Goal: Consume media (video, audio): Consume media (video, audio)

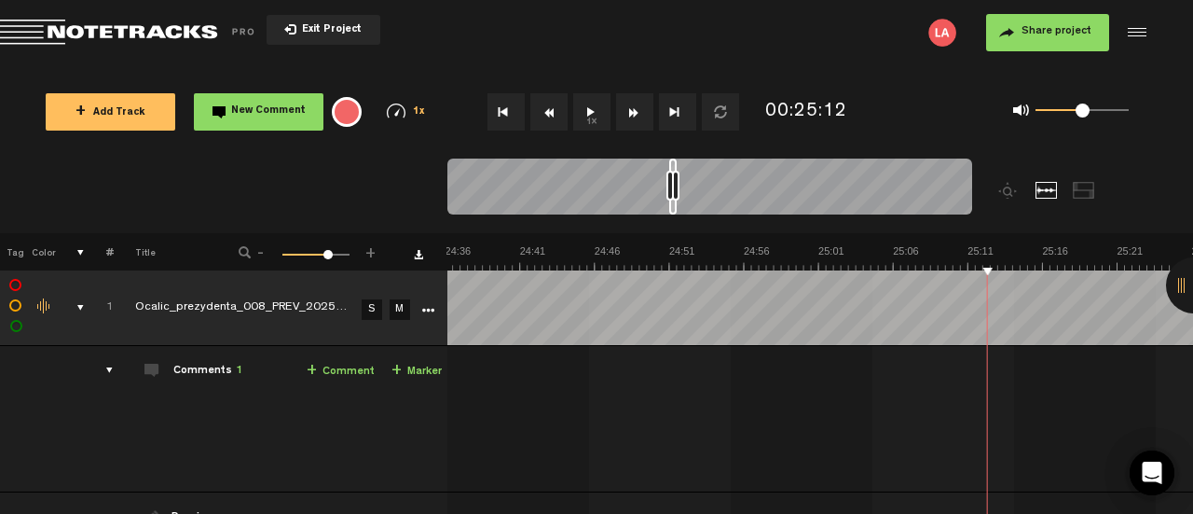
scroll to position [0, 22100]
click at [584, 116] on button "1x" at bounding box center [591, 111] width 37 height 37
click at [594, 113] on button "1x" at bounding box center [591, 111] width 37 height 37
click at [595, 113] on button "1x" at bounding box center [591, 111] width 37 height 37
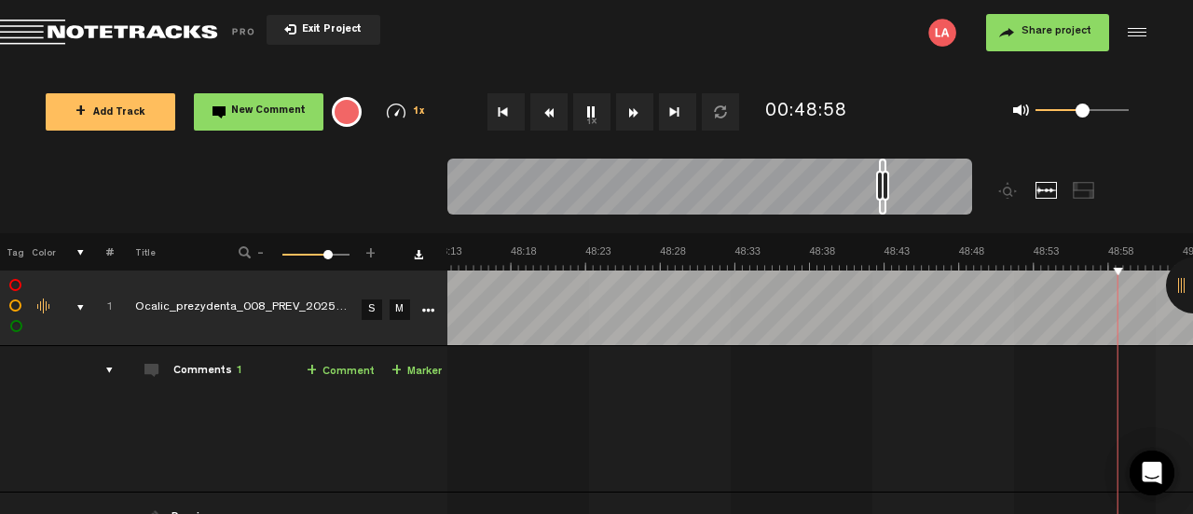
scroll to position [0, 43612]
click at [591, 114] on button "1x" at bounding box center [591, 111] width 37 height 37
click at [593, 105] on button "1x" at bounding box center [591, 111] width 37 height 37
click at [584, 101] on button "1x" at bounding box center [591, 111] width 37 height 37
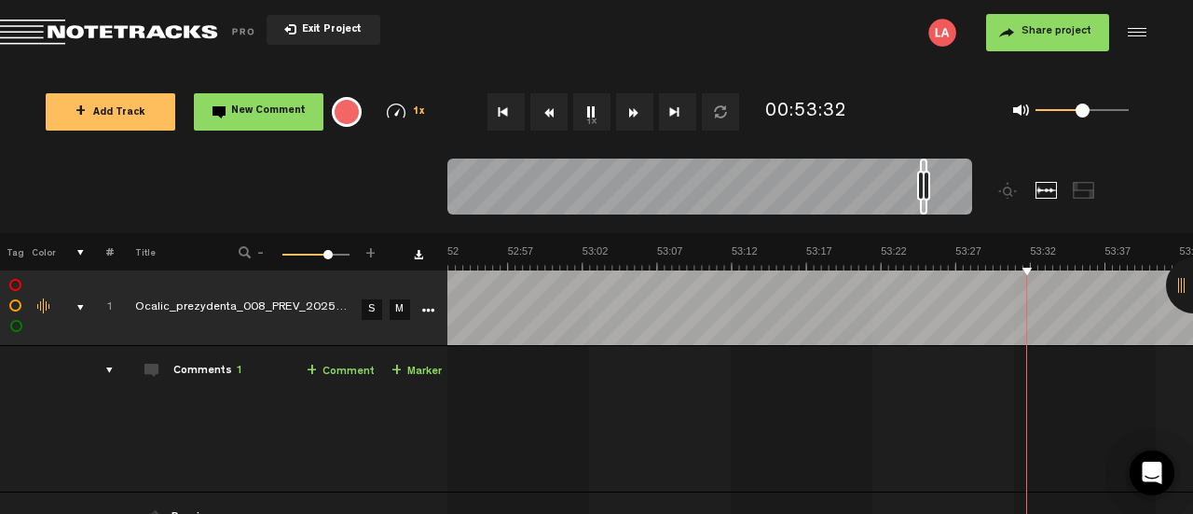
scroll to position [0, 47497]
click at [589, 111] on button "1x" at bounding box center [591, 111] width 37 height 37
click at [591, 113] on button "1x" at bounding box center [591, 111] width 37 height 37
click at [589, 109] on button "1x" at bounding box center [591, 111] width 37 height 37
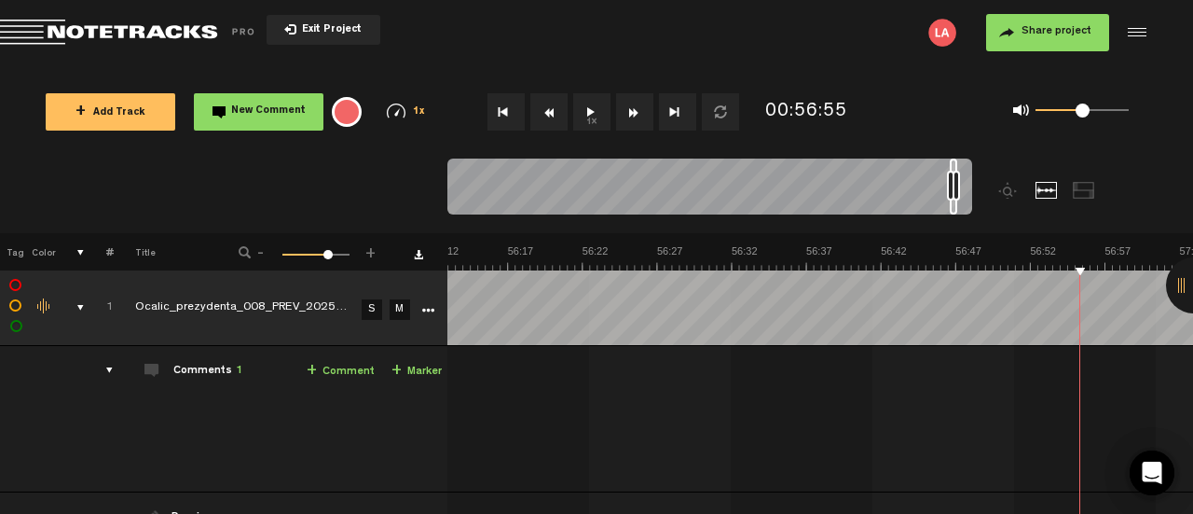
click at [593, 97] on button "1x" at bounding box center [591, 111] width 37 height 37
click at [595, 120] on button "1x" at bounding box center [591, 111] width 37 height 37
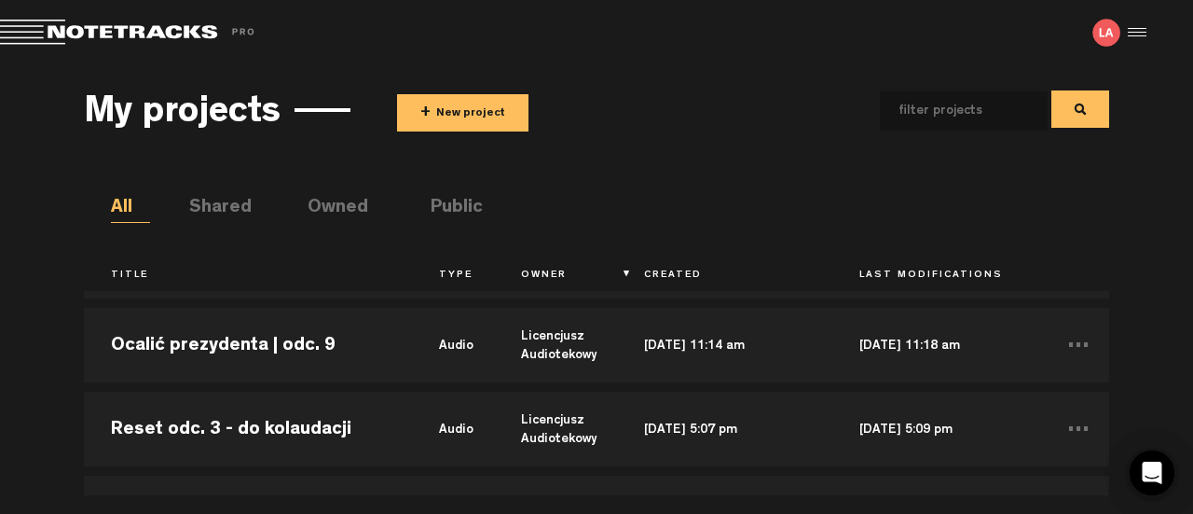
scroll to position [1166, 0]
click at [333, 373] on td "Ocalić prezydenta | odc. 9" at bounding box center [248, 346] width 328 height 84
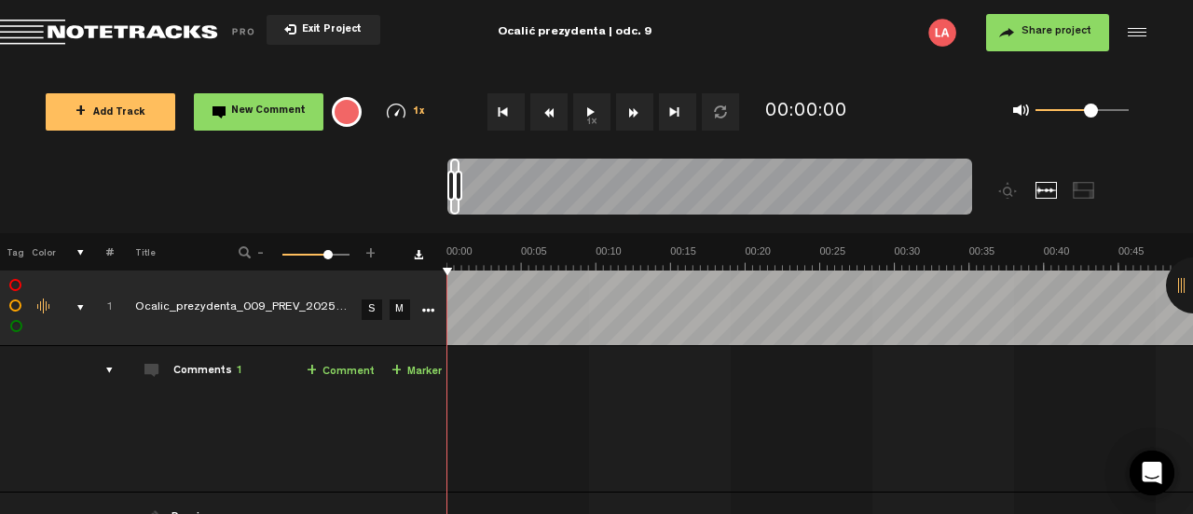
click at [597, 120] on button "1x" at bounding box center [591, 111] width 37 height 37
click at [585, 111] on button "1x" at bounding box center [591, 111] width 37 height 37
click at [593, 130] on button "1x" at bounding box center [591, 111] width 37 height 37
click at [592, 103] on button "1x" at bounding box center [591, 111] width 37 height 37
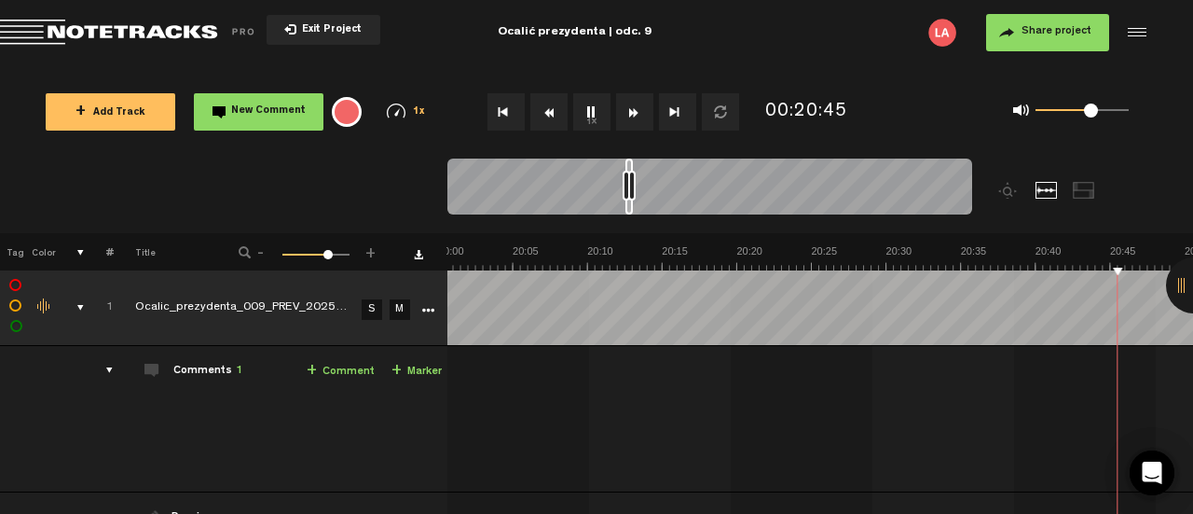
scroll to position [0, 18225]
click at [577, 116] on button "1x" at bounding box center [591, 111] width 37 height 37
click at [592, 118] on button "1x" at bounding box center [591, 111] width 37 height 37
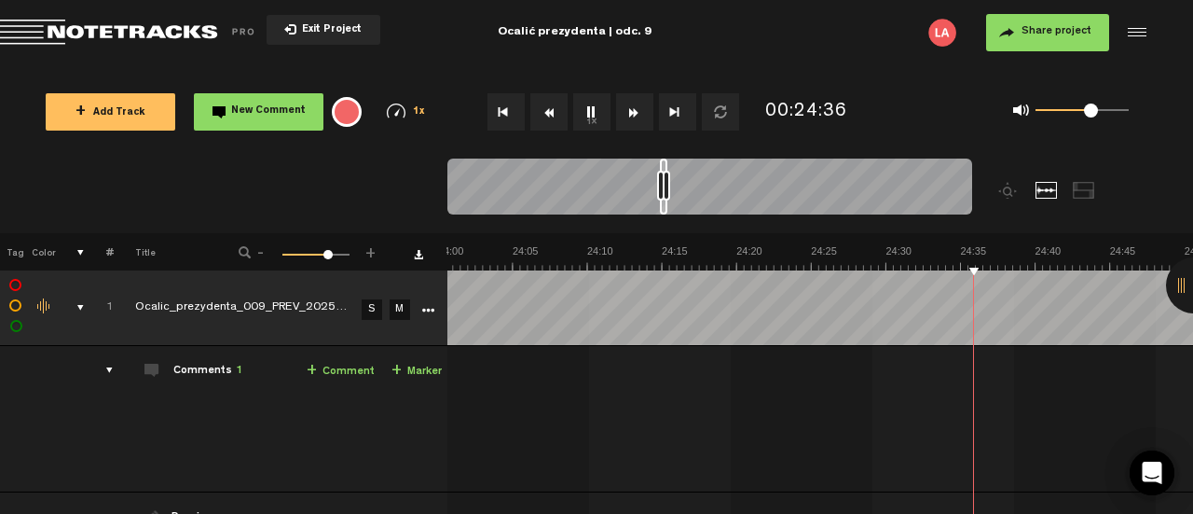
scroll to position [0, 21510]
click at [213, 372] on div "Comments 1" at bounding box center [207, 372] width 69 height 16
click at [589, 104] on button "1x" at bounding box center [591, 111] width 37 height 37
click at [240, 372] on td "Comments 1 + Comment + Marker" at bounding box center [281, 419] width 334 height 146
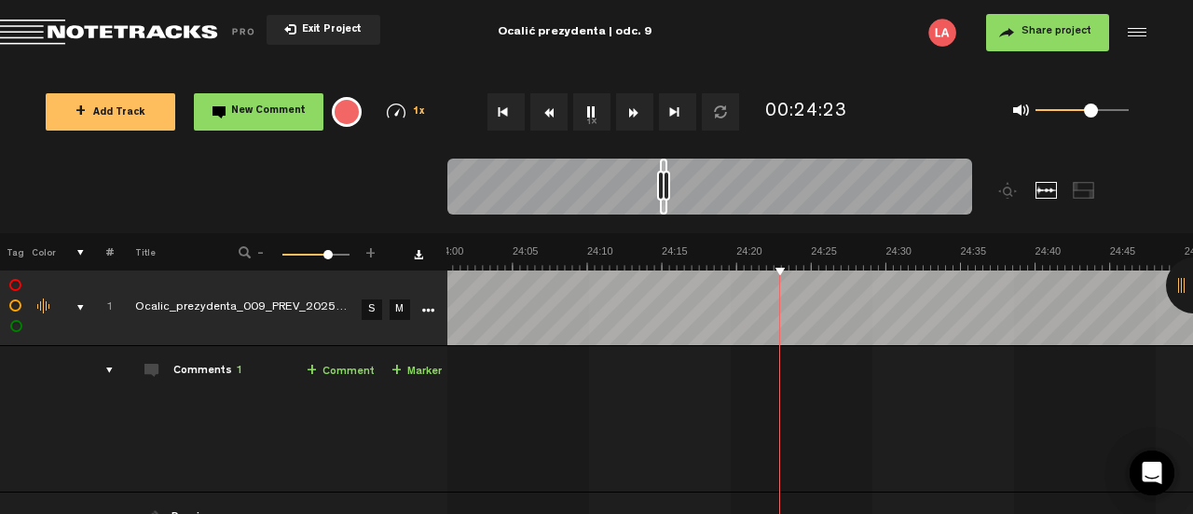
click at [149, 373] on span at bounding box center [151, 370] width 15 height 15
click at [187, 369] on div "Comments 1" at bounding box center [207, 372] width 69 height 16
click at [236, 371] on span "1" at bounding box center [239, 370] width 7 height 11
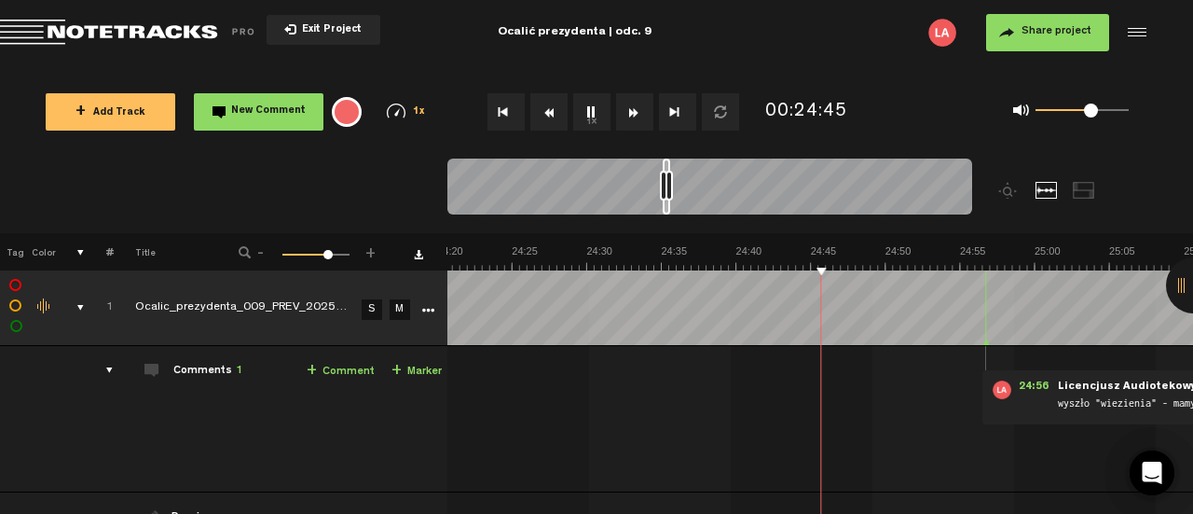
scroll to position [0, 21809]
click at [595, 120] on button "1x" at bounding box center [591, 111] width 37 height 37
